Goal: Information Seeking & Learning: Learn about a topic

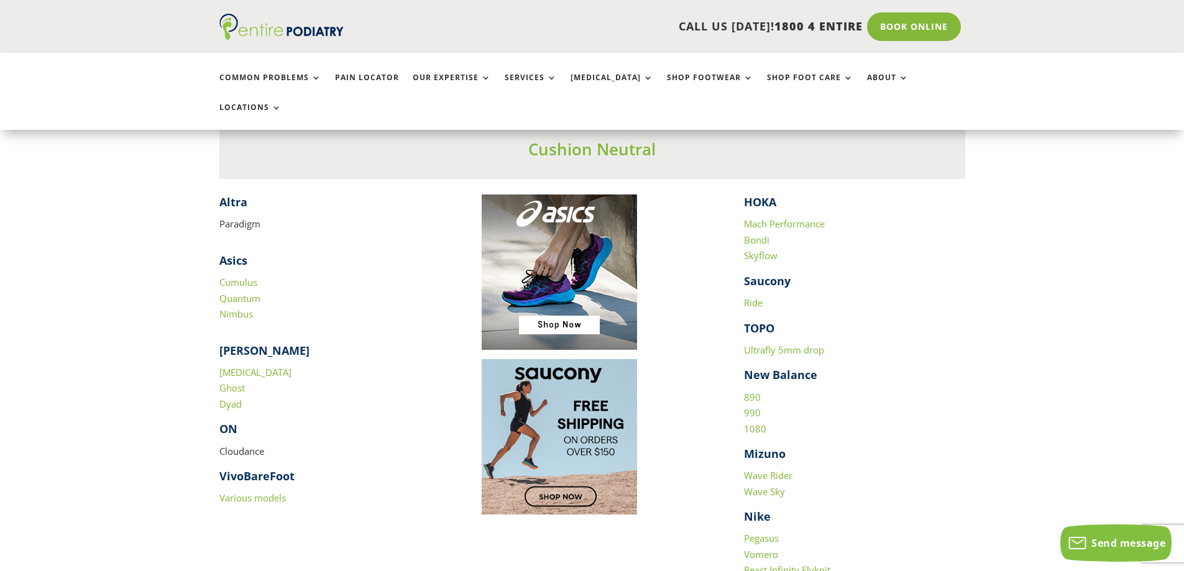
scroll to position [1193, 0]
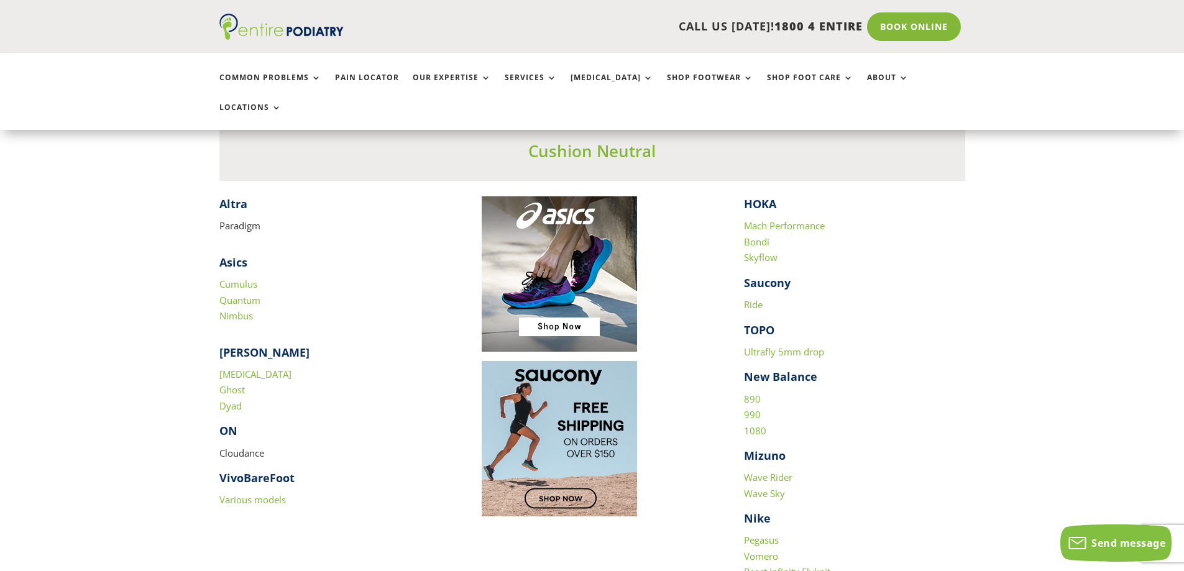
click at [220, 368] on link "[MEDICAL_DATA]" at bounding box center [255, 374] width 72 height 12
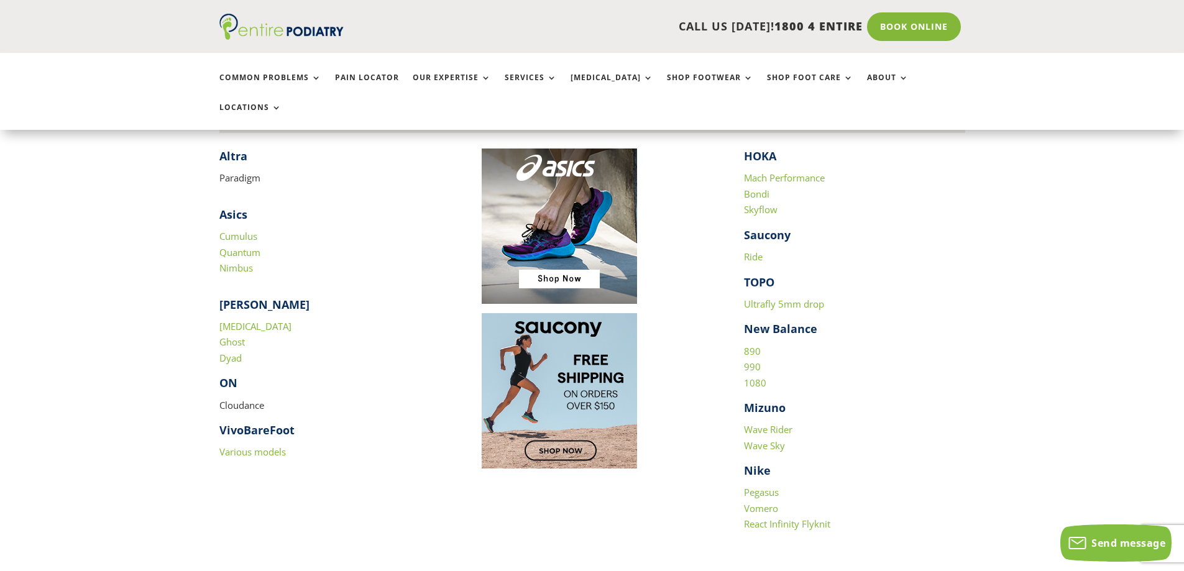
scroll to position [1243, 0]
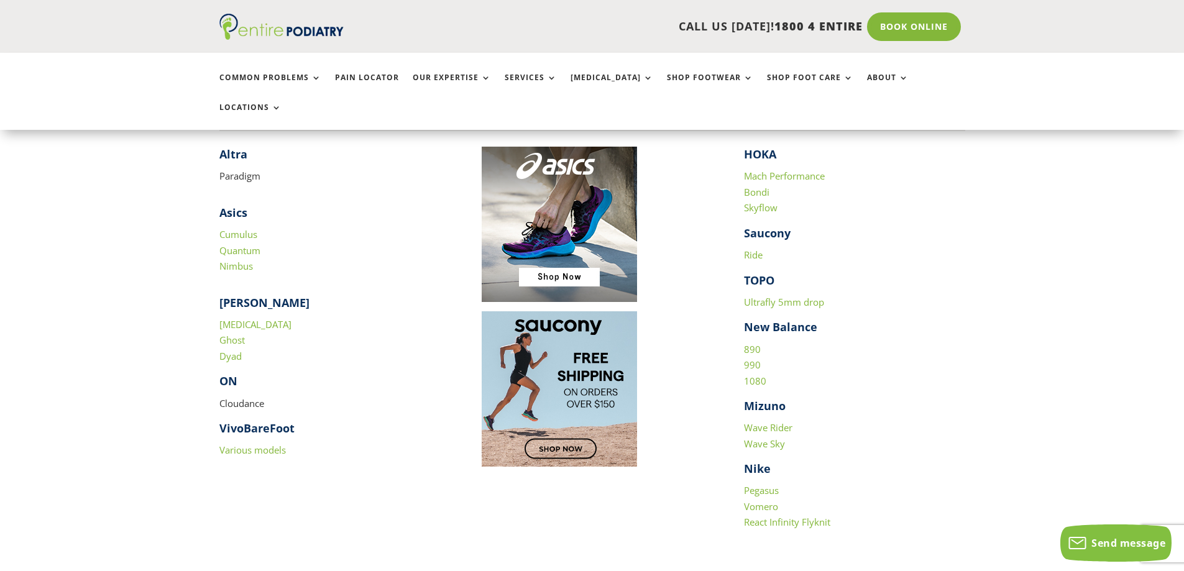
click at [753, 375] on link "1080" at bounding box center [755, 381] width 22 height 12
click at [757, 359] on link "990" at bounding box center [752, 365] width 17 height 12
click at [751, 343] on link "890" at bounding box center [752, 349] width 17 height 12
click at [748, 375] on link "1080" at bounding box center [755, 381] width 22 height 12
click at [761, 484] on link "Pegasus" at bounding box center [761, 490] width 35 height 12
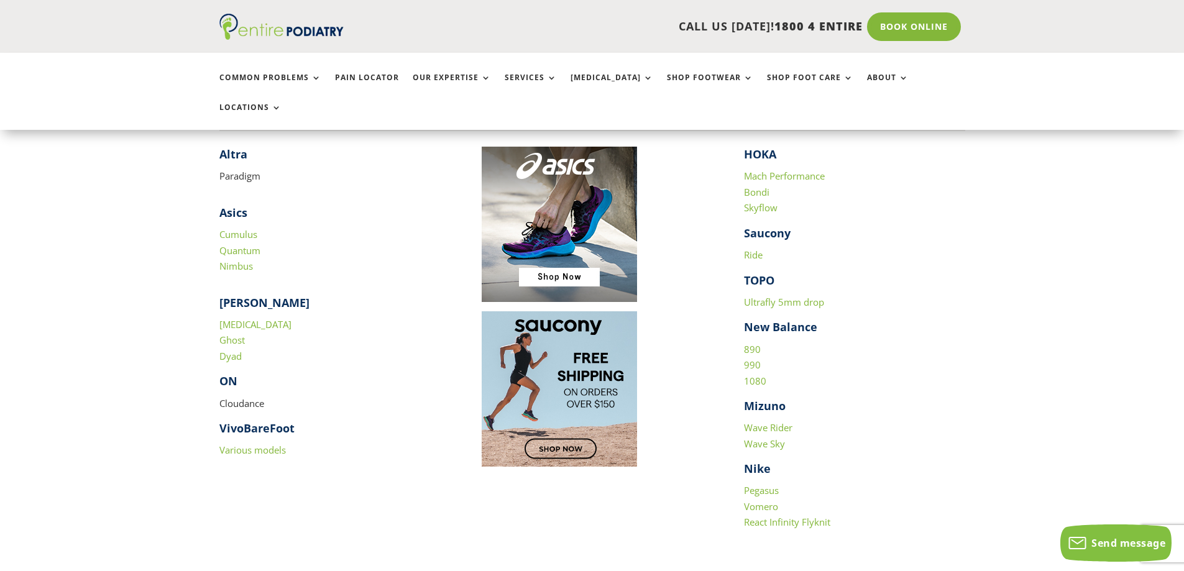
click at [764, 500] on link "Vomero" at bounding box center [761, 506] width 34 height 12
click at [754, 516] on link "React Infinity Flyknit" at bounding box center [787, 522] width 86 height 12
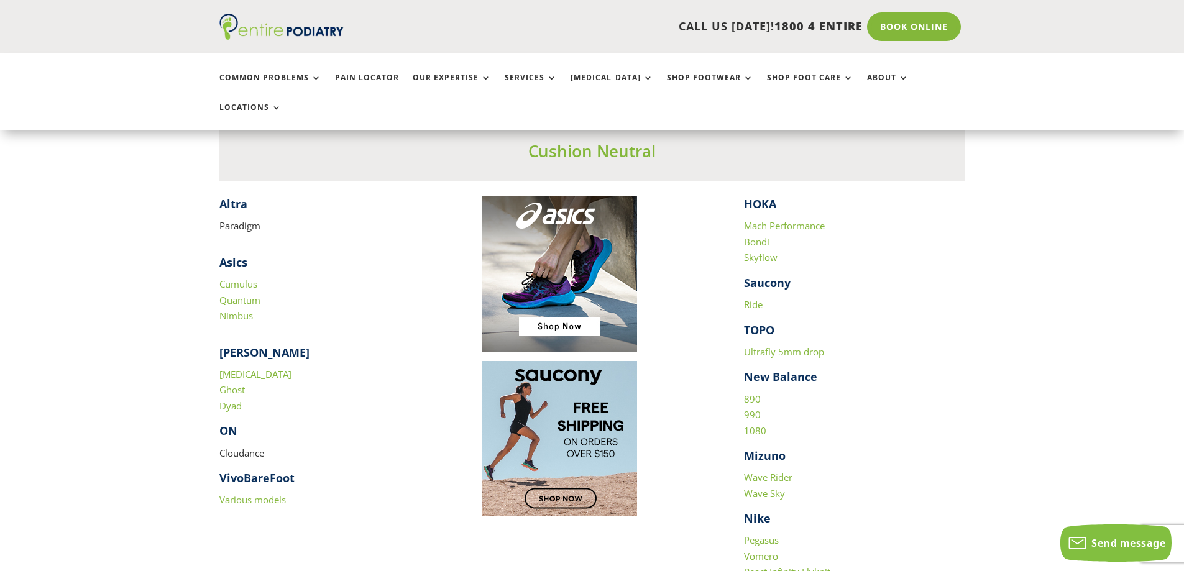
click at [757, 219] on link "Mach Performance" at bounding box center [784, 225] width 81 height 12
click at [234, 383] on link "Ghost" at bounding box center [231, 389] width 25 height 12
click at [234, 400] on link "Dyad" at bounding box center [230, 406] width 22 height 12
